Goal: Task Accomplishment & Management: Complete application form

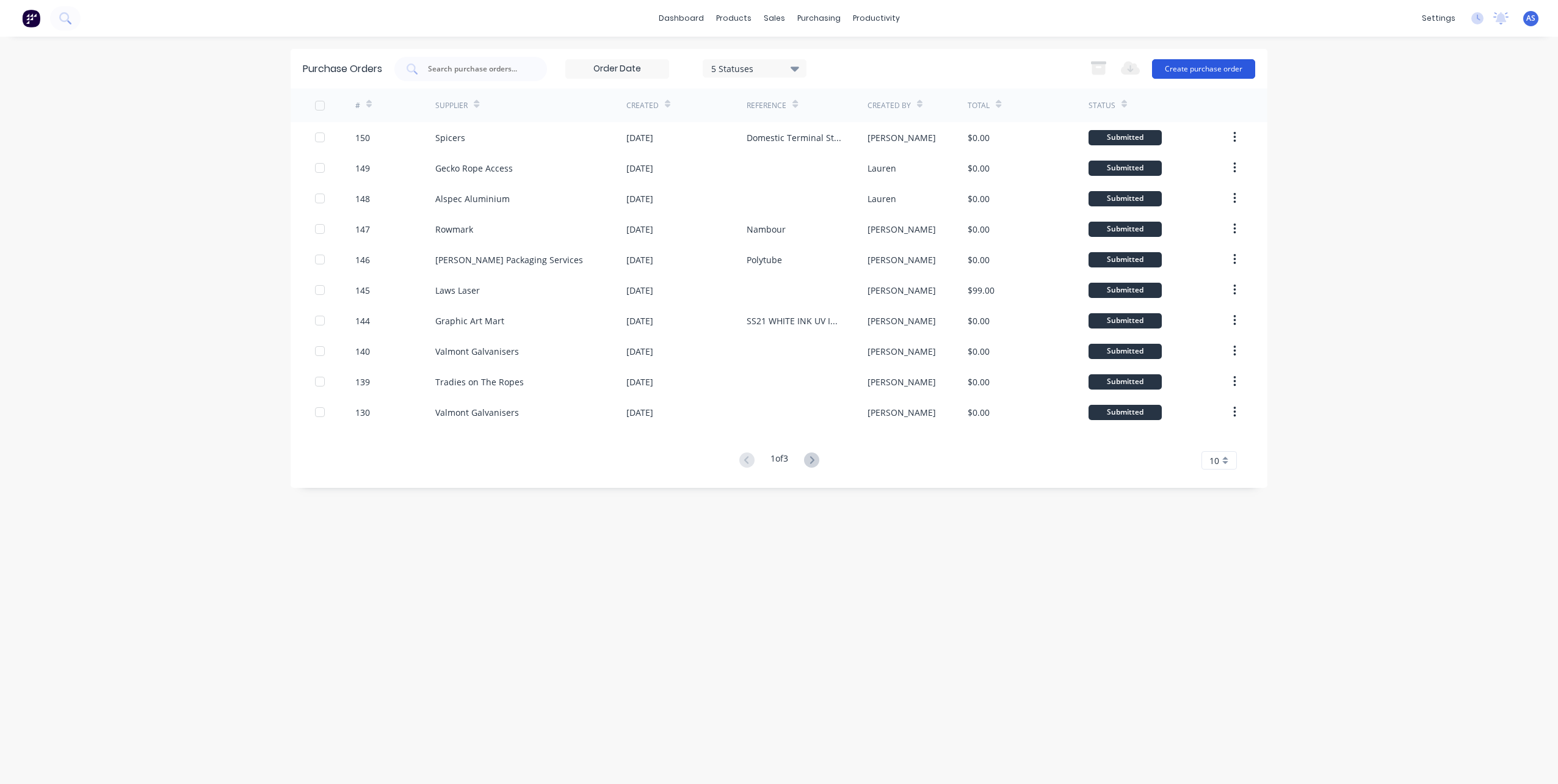
click at [1208, 62] on button "Create purchase order" at bounding box center [1204, 69] width 103 height 19
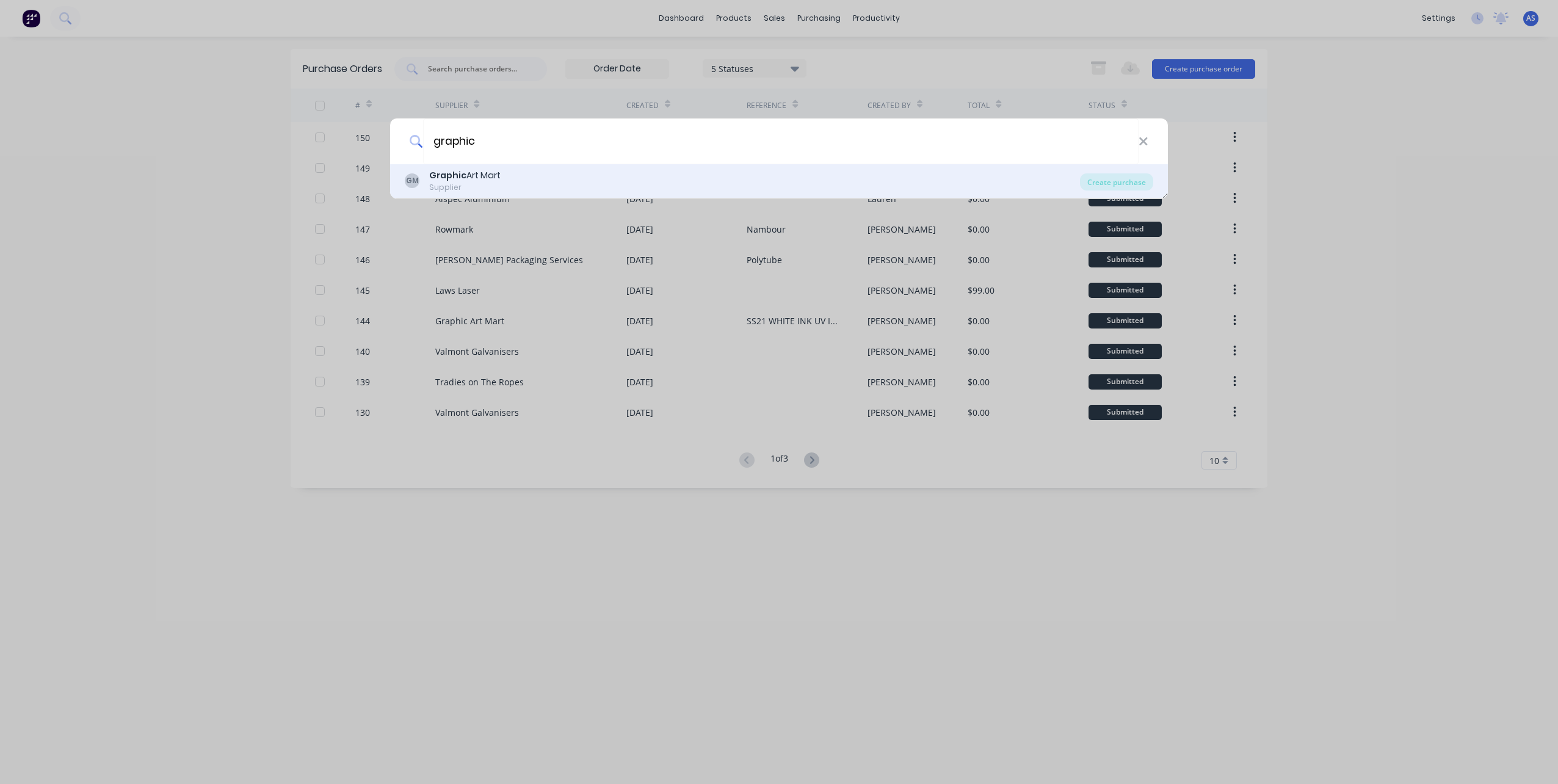
type input "graphic"
click at [477, 175] on div "Graphic Art Mart" at bounding box center [464, 175] width 71 height 13
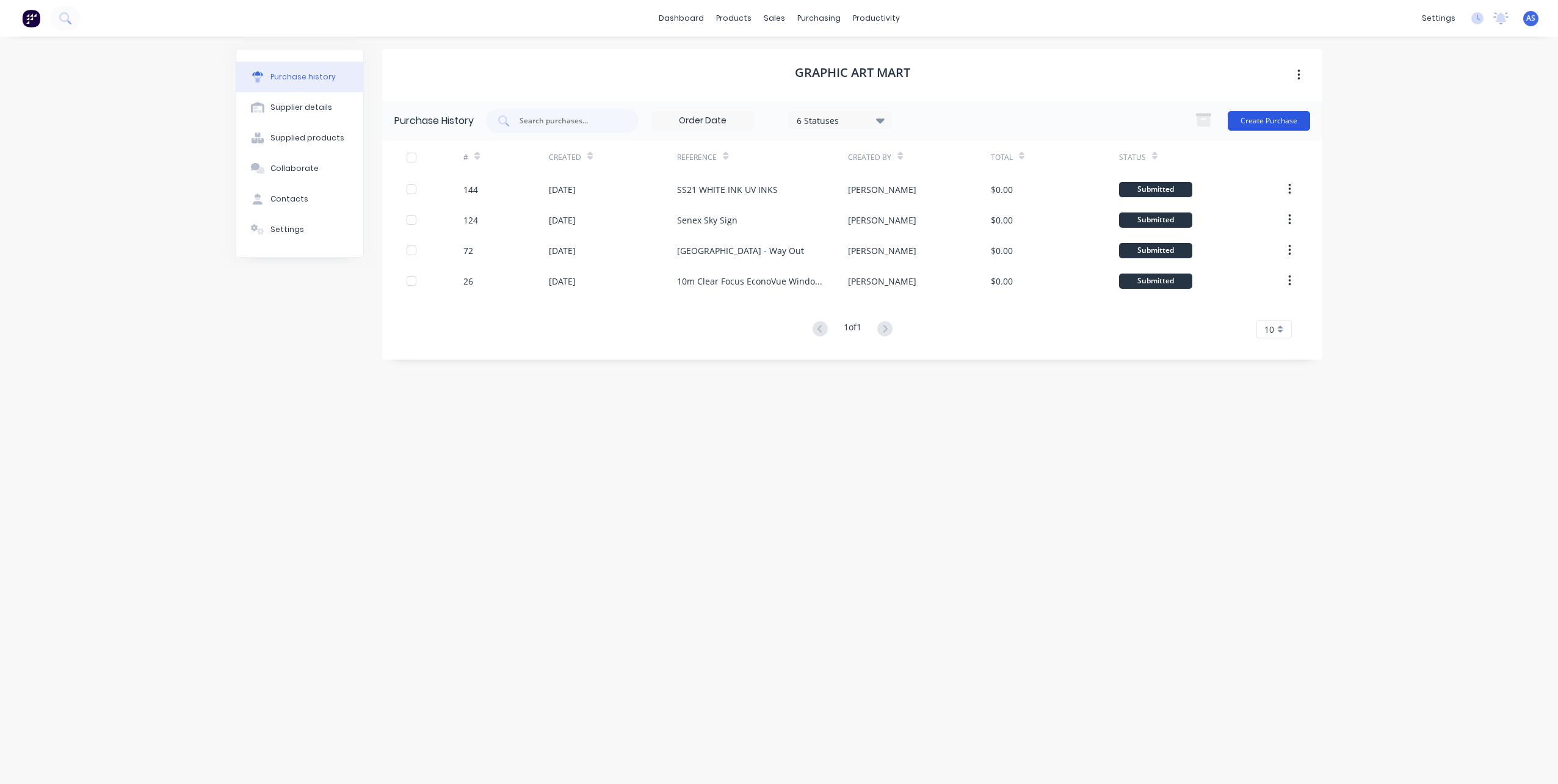
click at [1268, 115] on button "Create Purchase" at bounding box center [1270, 120] width 83 height 19
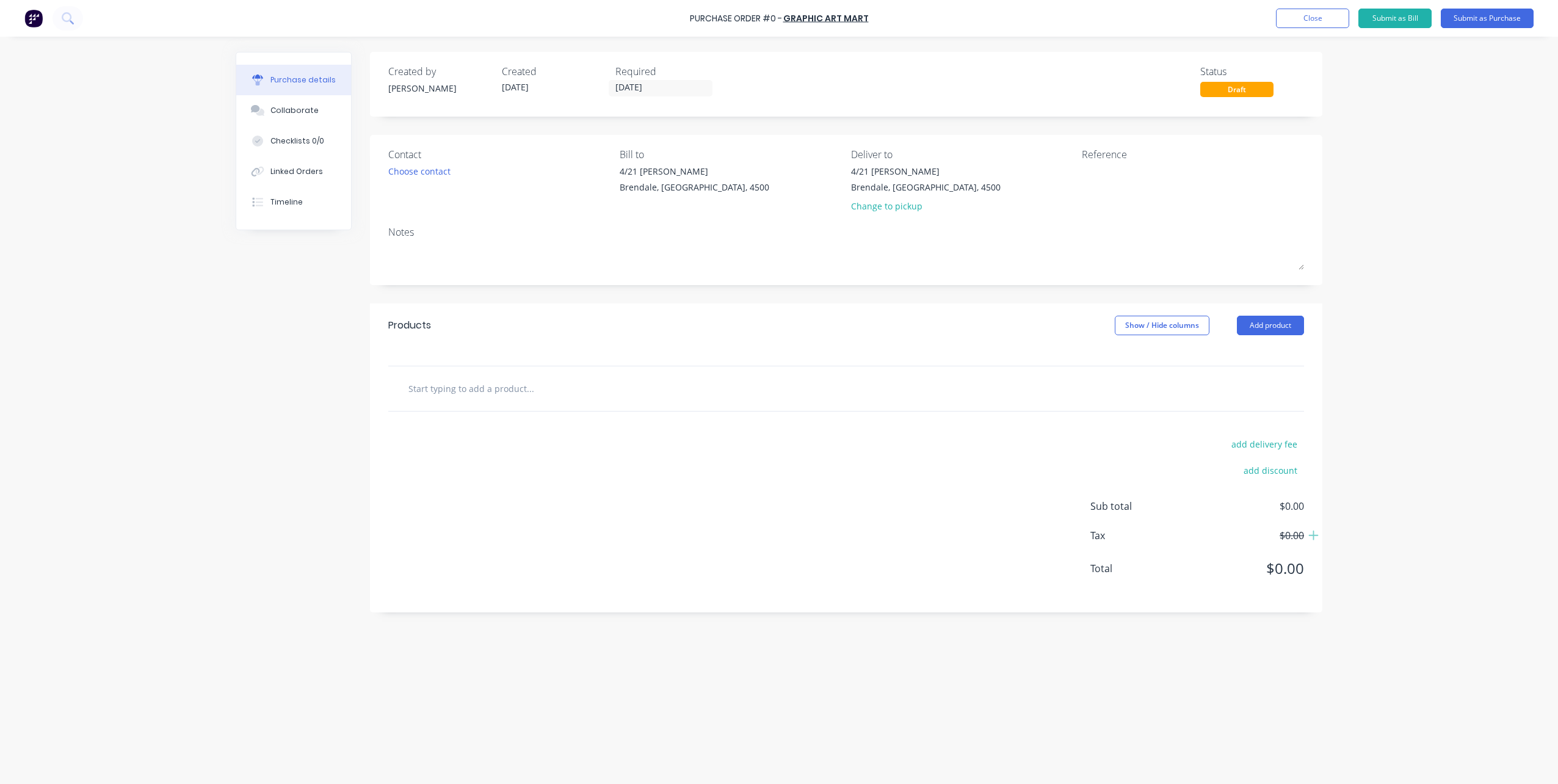
click at [477, 384] on input "text" at bounding box center [530, 388] width 244 height 25
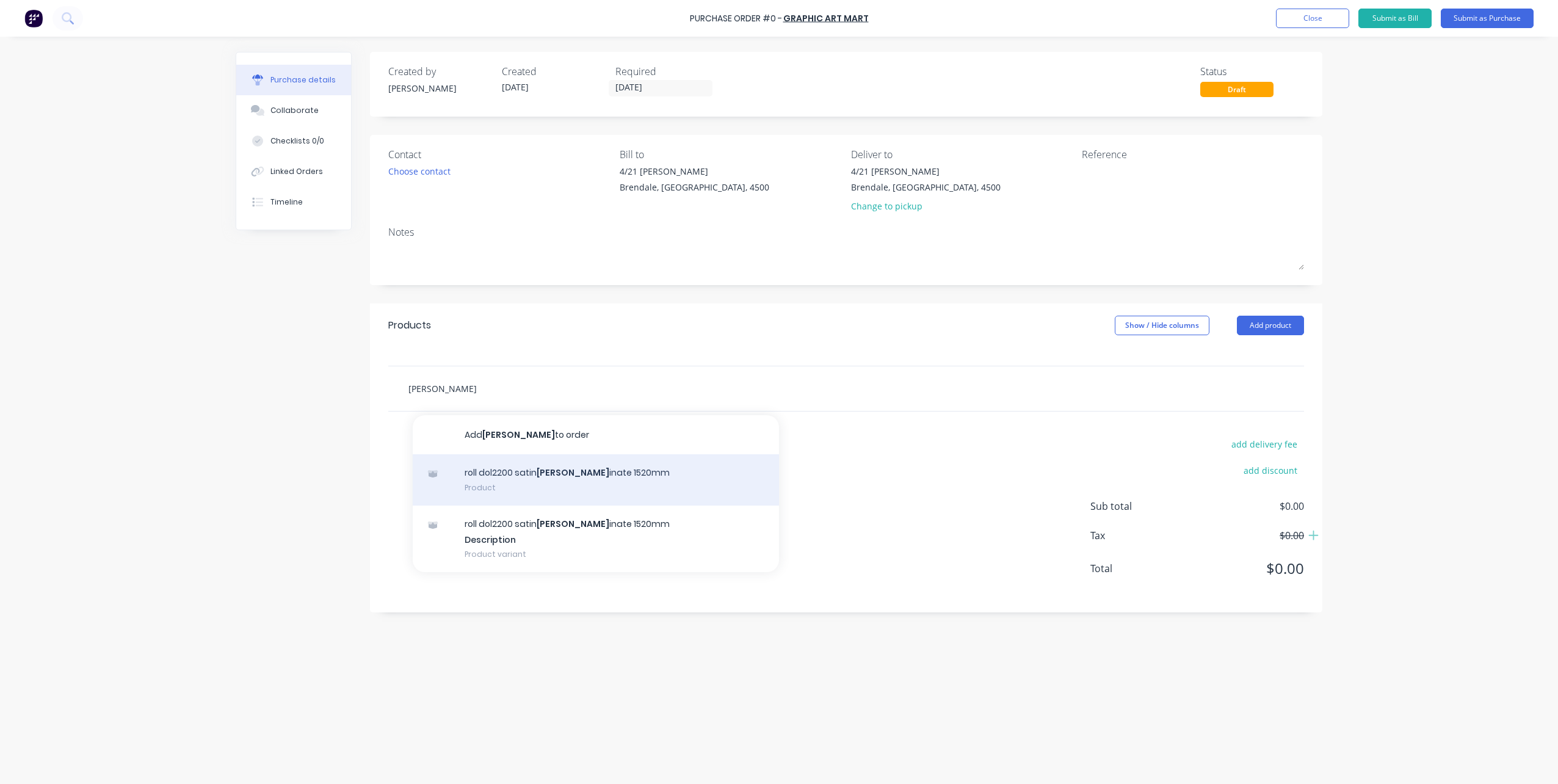
type input "[PERSON_NAME]"
click at [525, 470] on div "roll dol2200 satin [PERSON_NAME] inate 1520mm Product" at bounding box center [595, 480] width 367 height 51
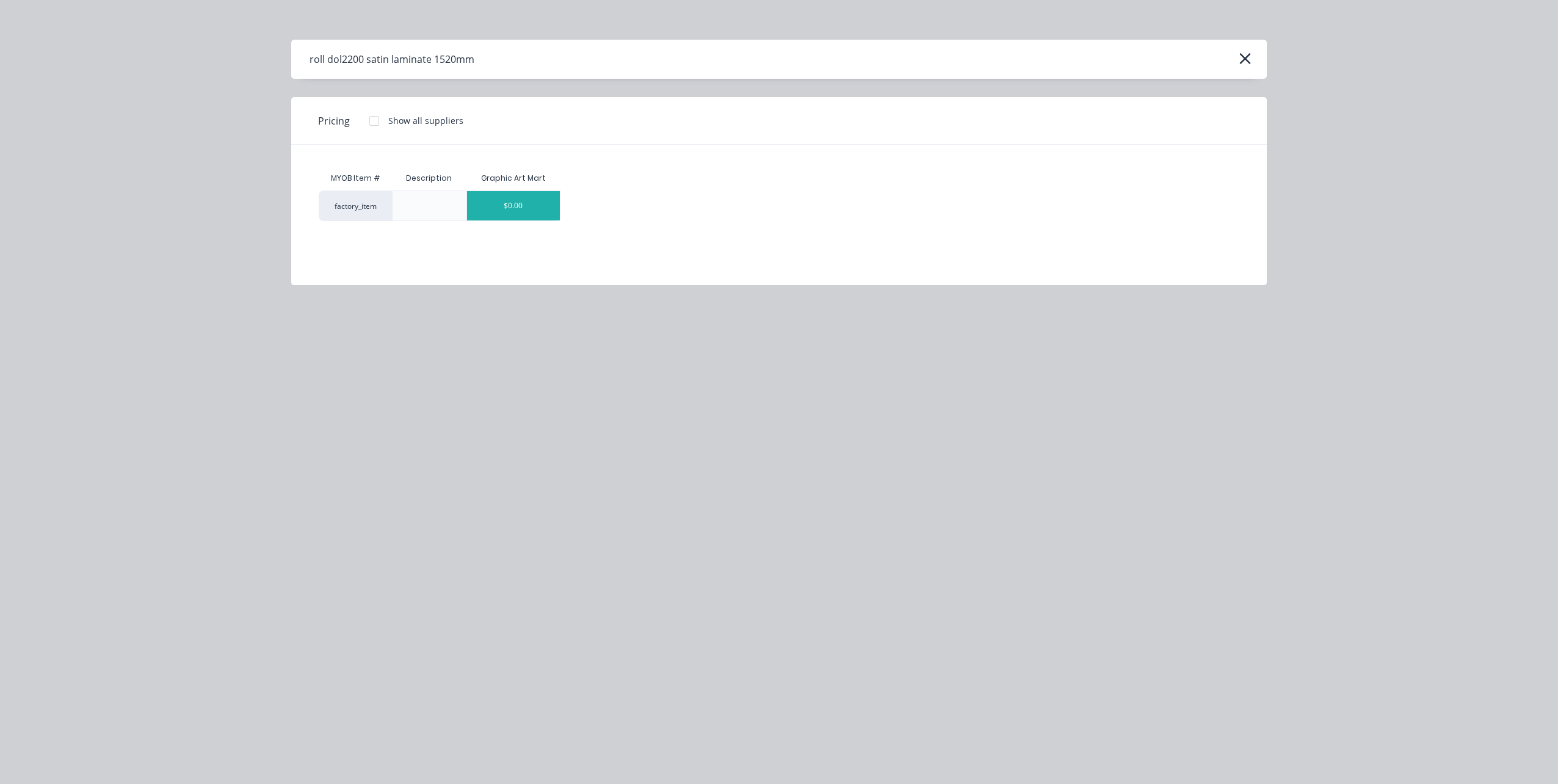
click at [535, 201] on div "$0.00" at bounding box center [513, 205] width 93 height 29
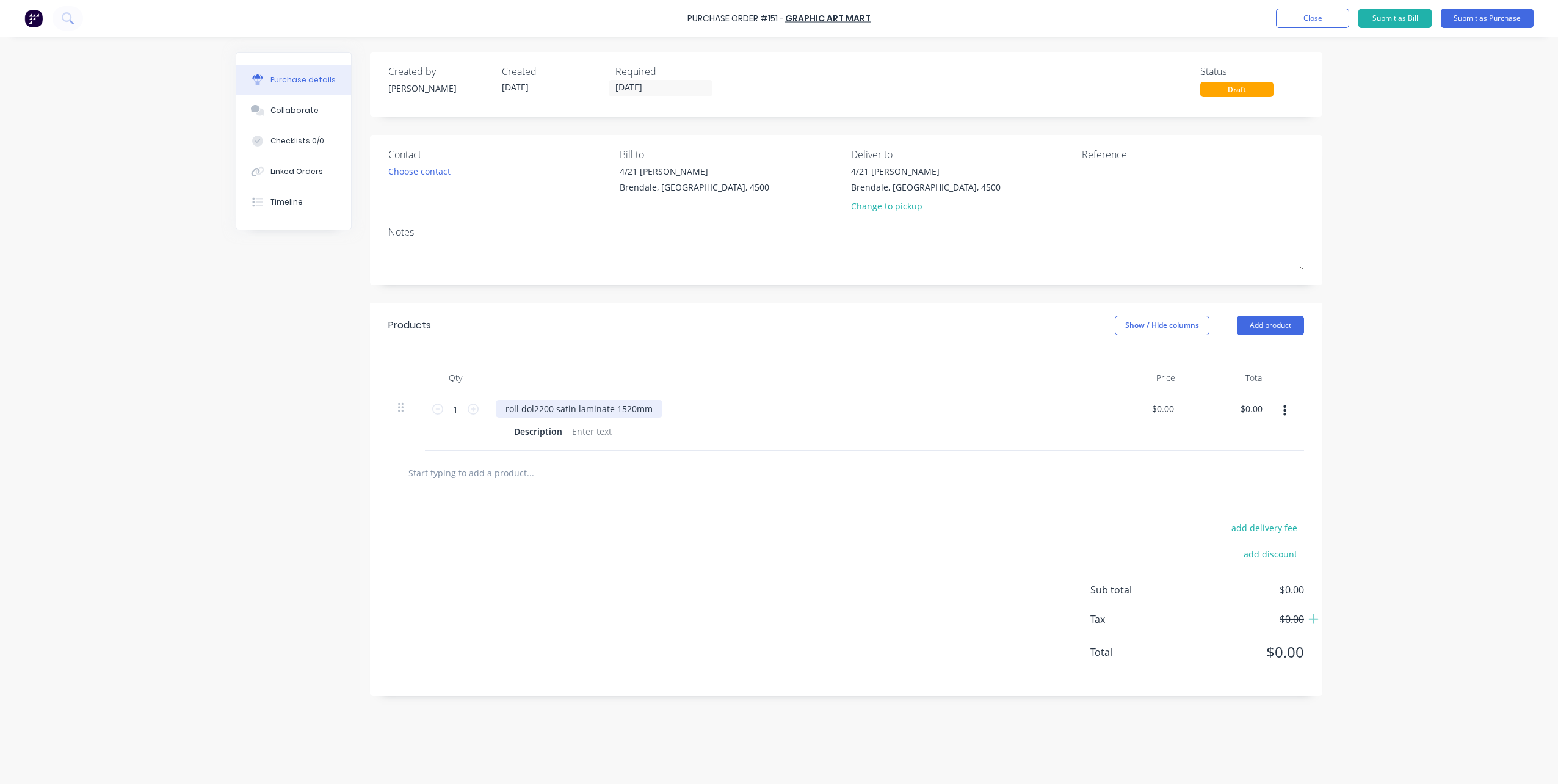
click at [541, 411] on div "roll dol2200 satin laminate 1520mm" at bounding box center [579, 409] width 167 height 18
drag, startPoint x: 554, startPoint y: 408, endPoint x: 577, endPoint y: 409, distance: 23.0
click at [577, 409] on div "roll dol2100 satin laminate 1520mm" at bounding box center [579, 409] width 167 height 18
click at [1155, 403] on input "0.00" at bounding box center [1165, 409] width 23 height 18
drag, startPoint x: 1155, startPoint y: 403, endPoint x: 1191, endPoint y: 403, distance: 36.0
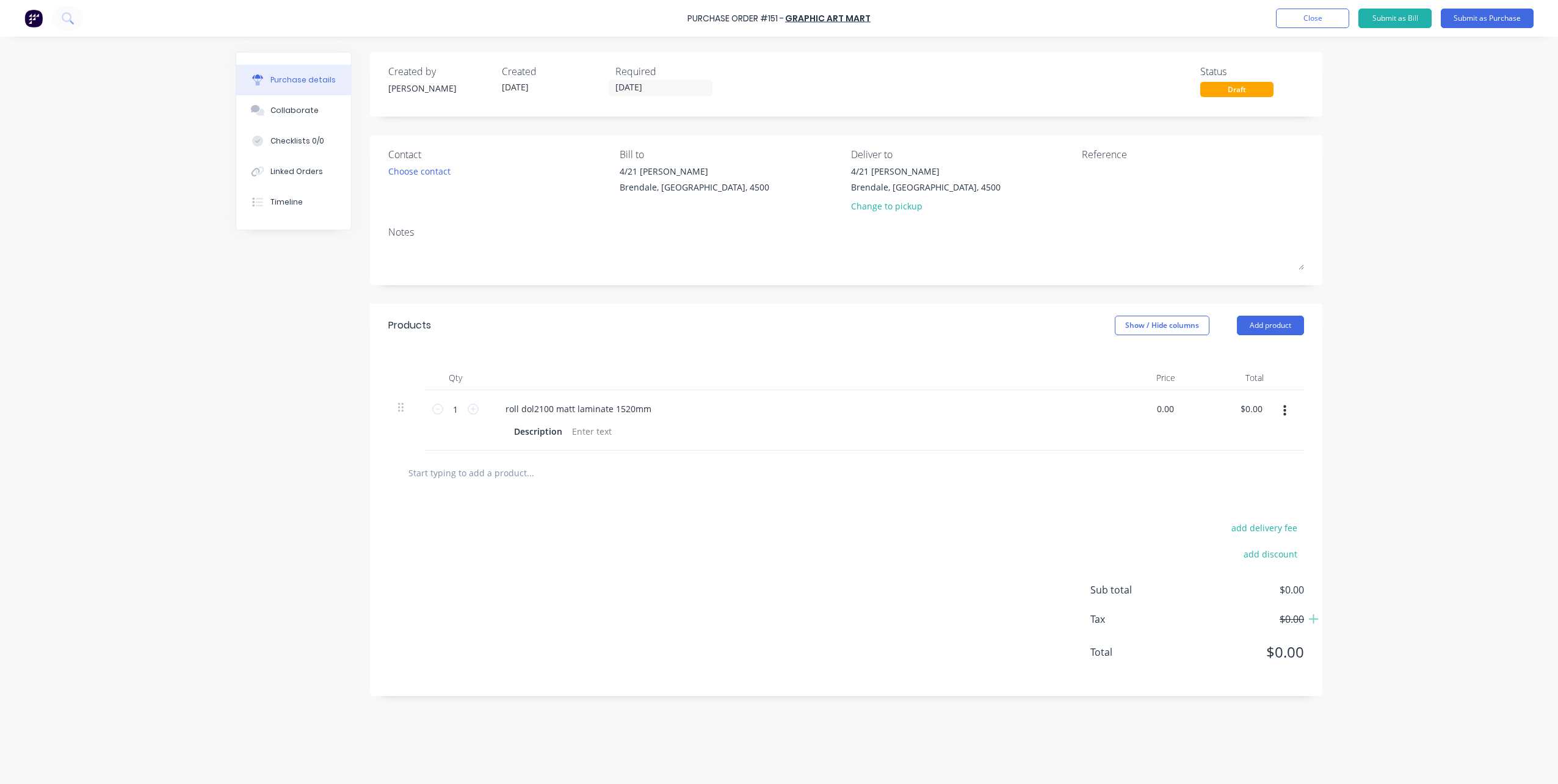
click at [1191, 403] on div "1 1 roll dol2100 matt laminate 1520mm Description 0.00 0.00 $0.00 $0.00" at bounding box center [847, 420] width 916 height 61
paste input "657.82"
type input "$657.82"
click at [1013, 421] on div "roll dol2100 matt laminate 1520mm Description" at bounding box center [791, 420] width 611 height 61
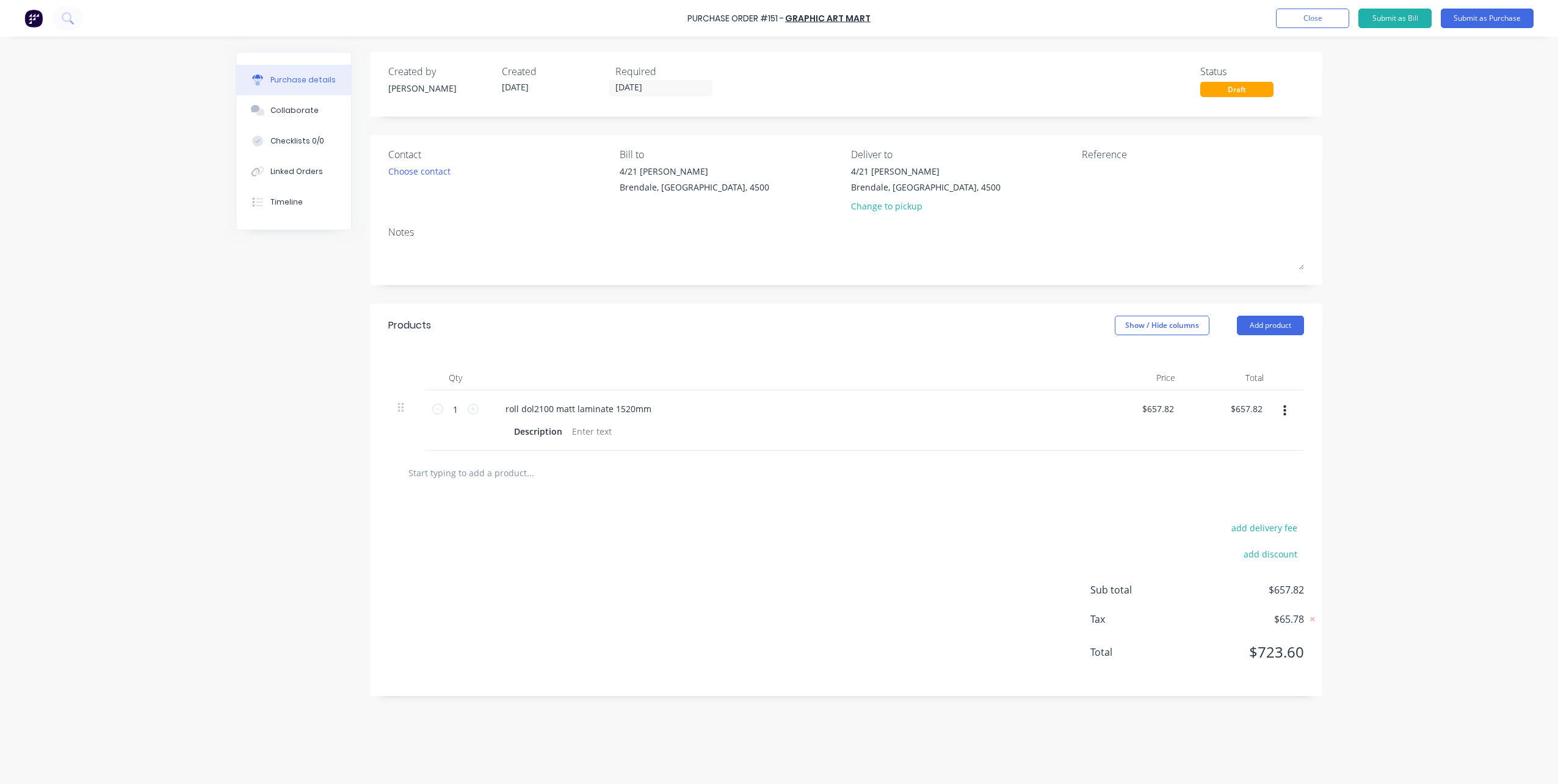
click at [491, 474] on input "text" at bounding box center [530, 473] width 244 height 25
type input "blade"
drag, startPoint x: 435, startPoint y: 470, endPoint x: 323, endPoint y: 479, distance: 112.4
click at [324, 481] on div "Created by [PERSON_NAME] Created [DATE] Required [DATE] Status Draft Contact Ch…" at bounding box center [779, 407] width 1087 height 710
click at [1470, 17] on button "Submit as Purchase" at bounding box center [1488, 18] width 93 height 19
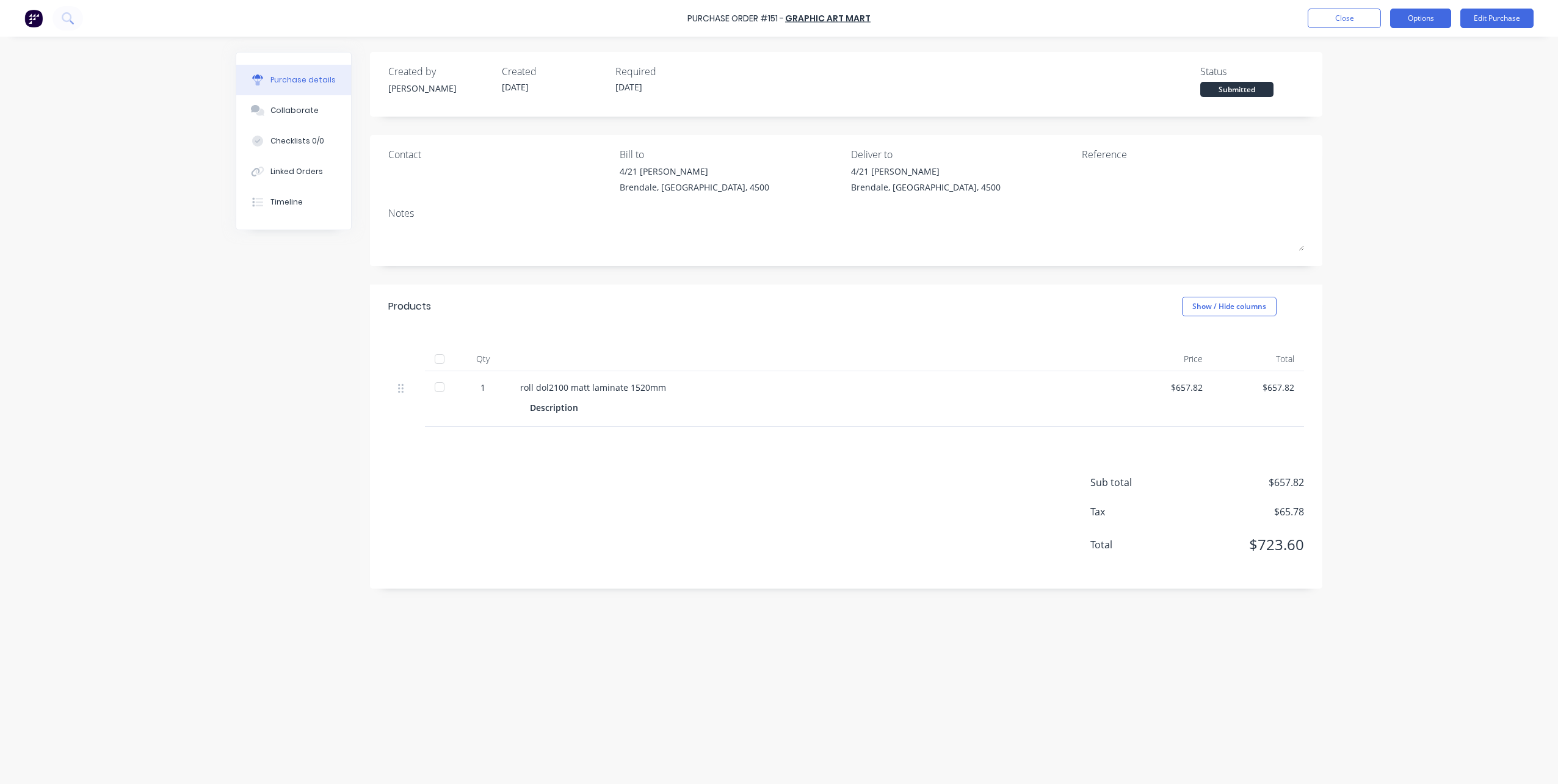
drag, startPoint x: 1426, startPoint y: 16, endPoint x: 1423, endPoint y: 33, distance: 17.3
click at [1426, 17] on button "Options" at bounding box center [1420, 18] width 61 height 19
click at [1367, 47] on div "Print / Email" at bounding box center [1393, 50] width 94 height 18
click at [1362, 96] on div "Without pricing" at bounding box center [1393, 98] width 94 height 18
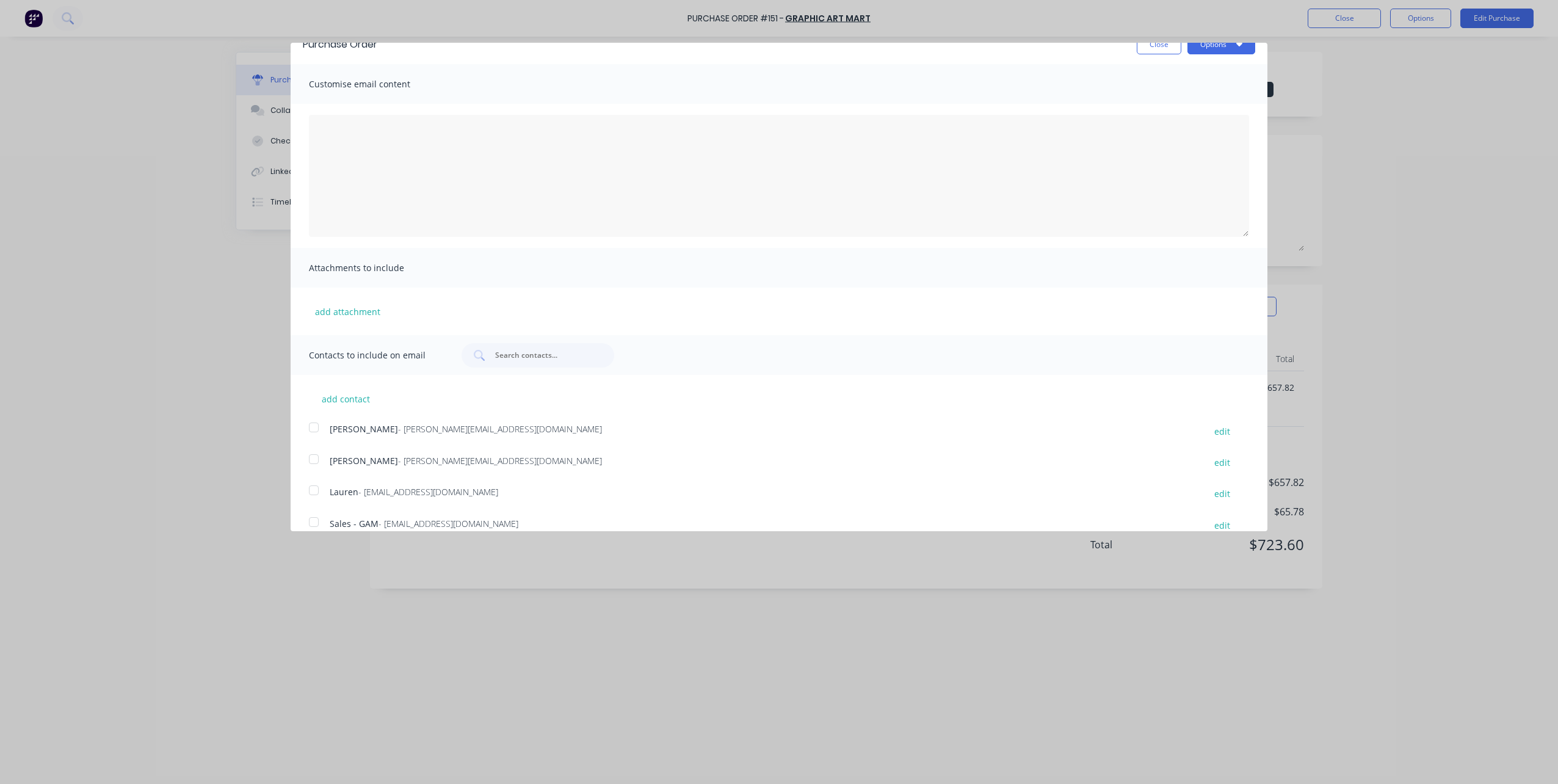
scroll to position [35, 0]
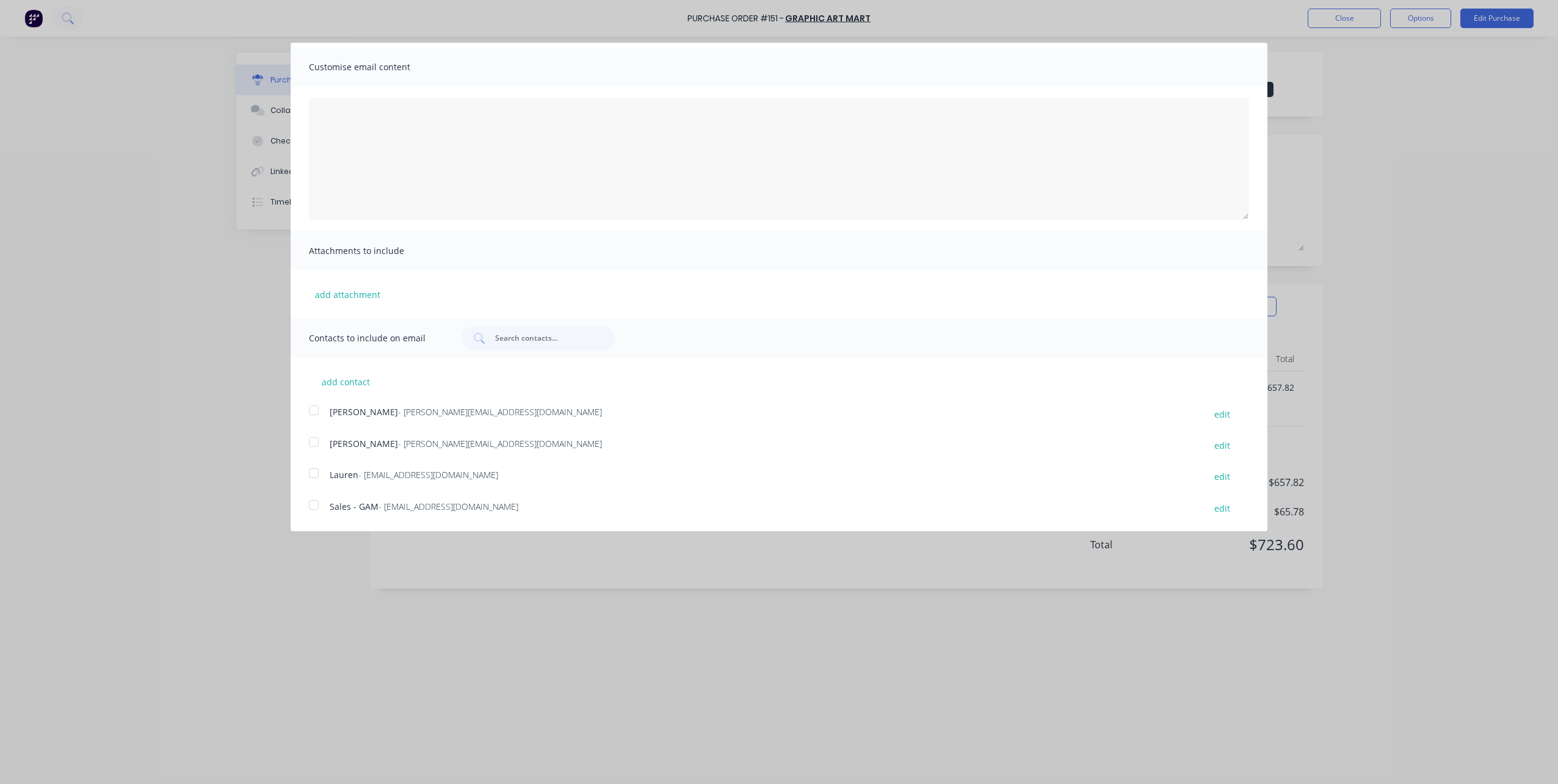
click at [313, 505] on div at bounding box center [314, 505] width 25 height 25
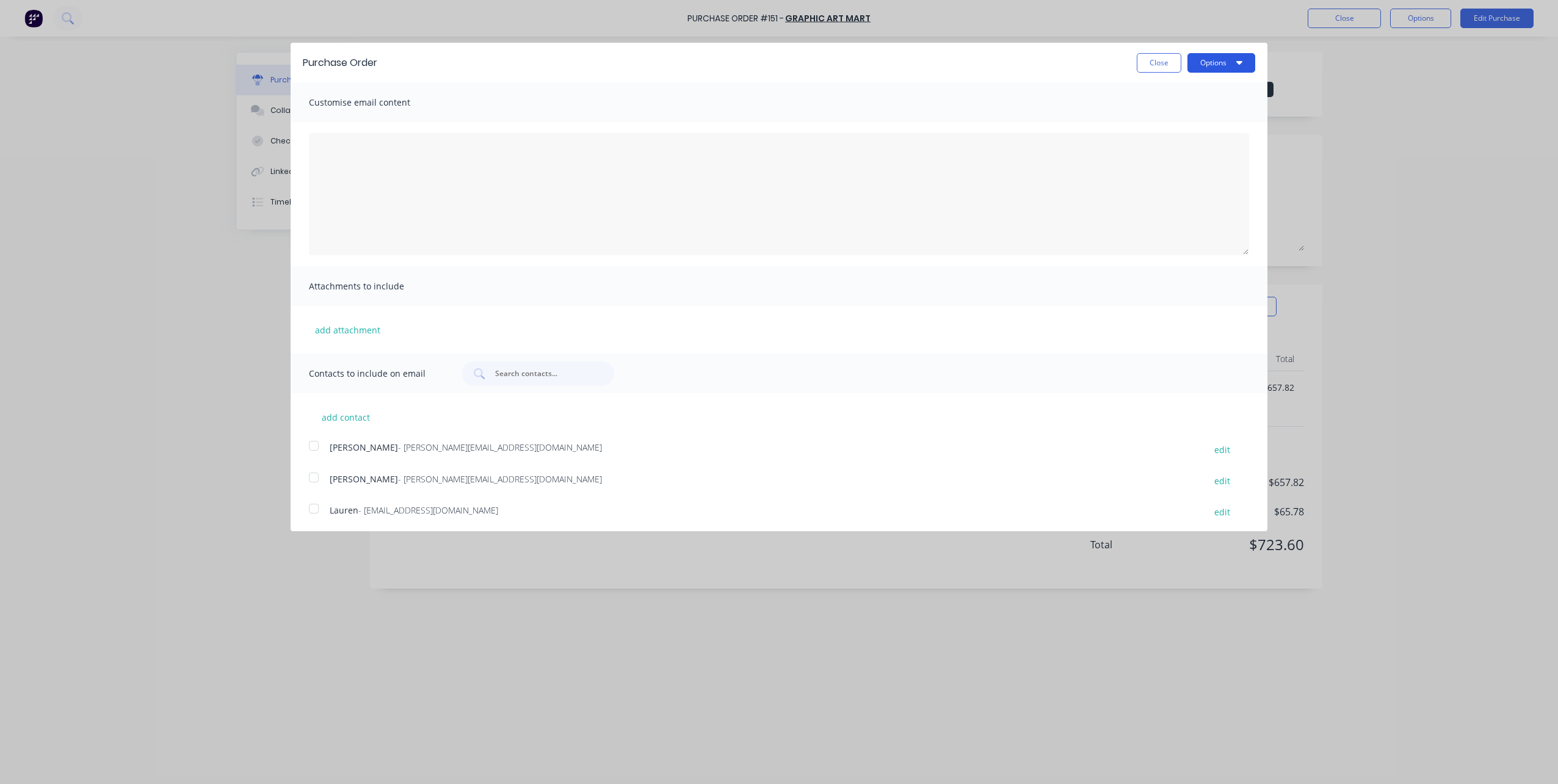
click at [1211, 62] on button "Options" at bounding box center [1221, 62] width 68 height 19
click at [1163, 114] on div "Email" at bounding box center [1197, 118] width 94 height 18
